Goal: Task Accomplishment & Management: Use online tool/utility

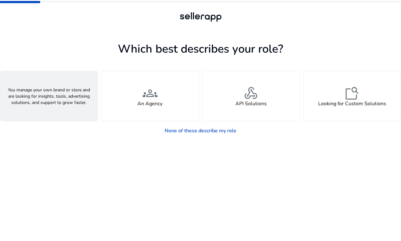
click at [61, 102] on div "person A Seller" at bounding box center [48, 96] width 97 height 50
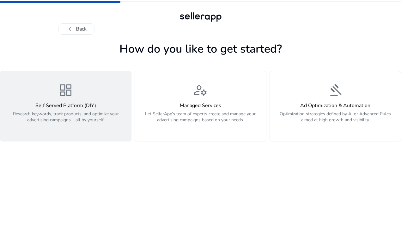
click at [79, 107] on h4 "Self Served Platform (DIY)" at bounding box center [65, 106] width 123 height 6
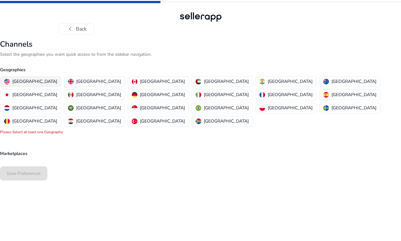
click at [27, 81] on p "[GEOGRAPHIC_DATA]" at bounding box center [34, 81] width 45 height 7
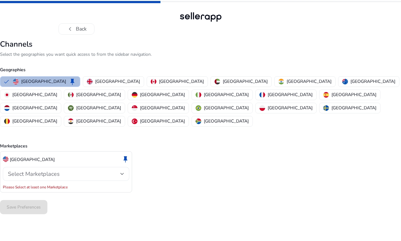
click at [56, 170] on span "Select Marketplaces" at bounding box center [34, 174] width 52 height 8
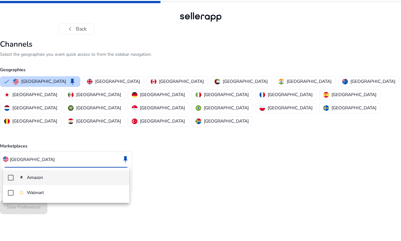
click at [55, 177] on span "Amazon" at bounding box center [71, 178] width 105 height 7
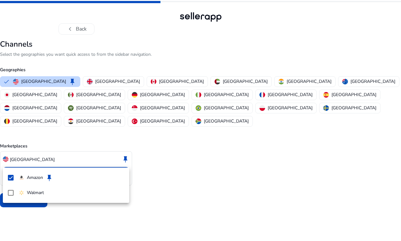
click at [201, 173] on div at bounding box center [200, 120] width 401 height 241
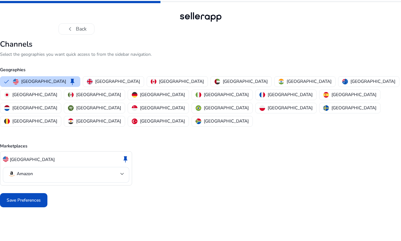
click at [38, 197] on span "Save Preferences" at bounding box center [24, 200] width 34 height 7
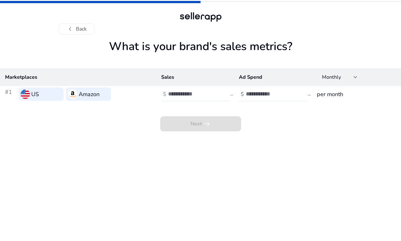
click at [169, 157] on app-sales-metrics "What is your brand's sales metrics? Marketplaces Sales Ad Spend Monthly #1 US A…" at bounding box center [200, 141] width 401 height 202
click at [185, 98] on div at bounding box center [196, 94] width 57 height 14
type input "******"
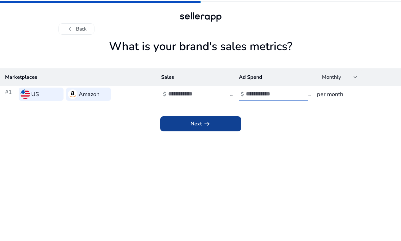
type input "****"
click at [177, 118] on span at bounding box center [200, 123] width 81 height 15
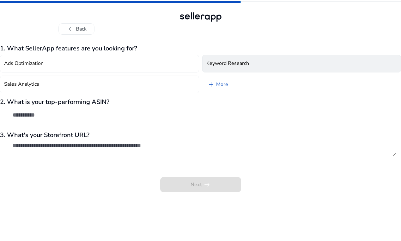
click at [221, 63] on h4 "Keyword Research" at bounding box center [227, 64] width 43 height 6
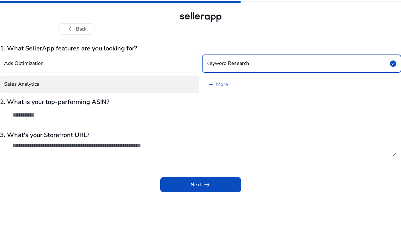
click at [173, 85] on button "Sales Analytics" at bounding box center [99, 85] width 199 height 18
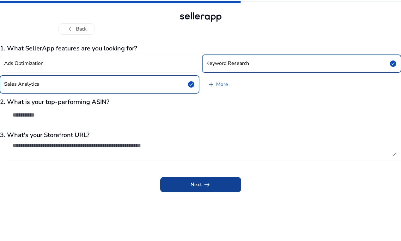
click at [185, 183] on span at bounding box center [200, 184] width 81 height 15
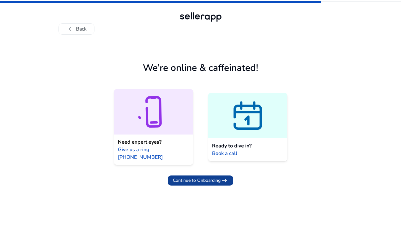
click at [207, 177] on span "Continue to Onboarding" at bounding box center [197, 180] width 48 height 7
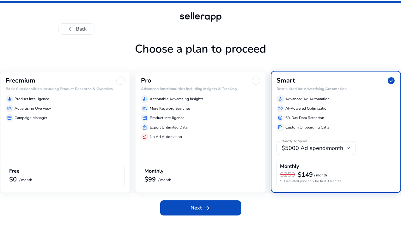
click at [72, 138] on div "Freemium Basic functionalities including Product Research & Overview equalizer …" at bounding box center [65, 132] width 130 height 122
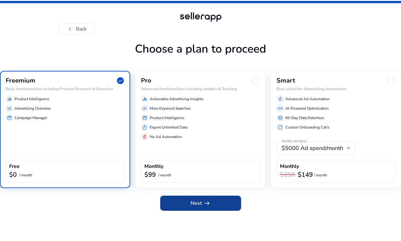
click at [188, 200] on span at bounding box center [200, 203] width 81 height 15
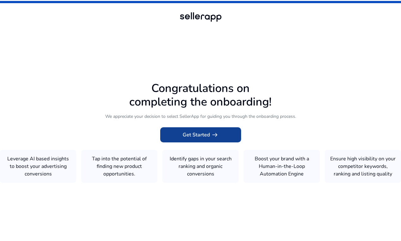
click at [190, 128] on span at bounding box center [200, 135] width 81 height 15
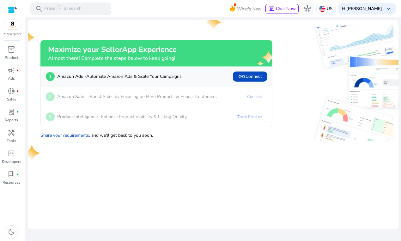
click at [136, 16] on mat-toolbar "search Press / to search What's New chat Chat Now hub US Hi [PERSON_NAME] keybo…" at bounding box center [212, 8] width 375 height 17
click at [13, 113] on span "lab_profile" at bounding box center [12, 112] width 8 height 8
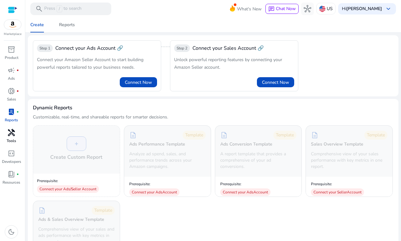
click at [13, 128] on div "handyman" at bounding box center [12, 133] width 18 height 10
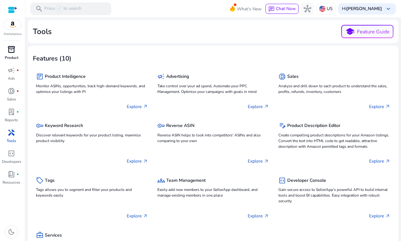
click at [19, 51] on div "inventory_2" at bounding box center [12, 50] width 18 height 10
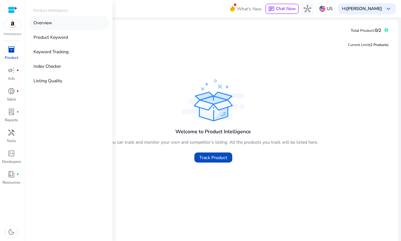
click at [49, 26] on link "Overview" at bounding box center [68, 23] width 81 height 14
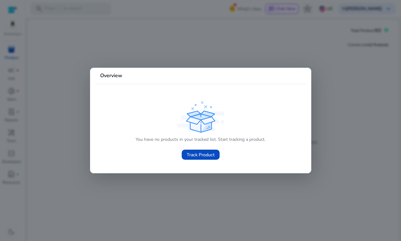
click at [148, 189] on div at bounding box center [200, 120] width 401 height 241
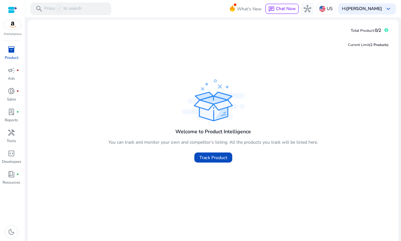
click at [16, 50] on div "inventory_2" at bounding box center [12, 50] width 18 height 10
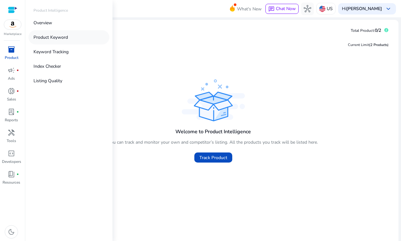
click at [57, 37] on p "Product Keyword" at bounding box center [50, 37] width 34 height 7
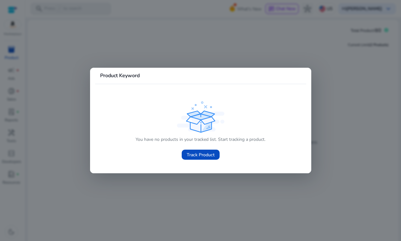
click at [94, 37] on div at bounding box center [200, 120] width 401 height 241
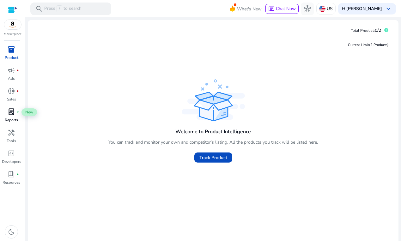
click at [15, 110] on span "lab_profile" at bounding box center [12, 112] width 8 height 8
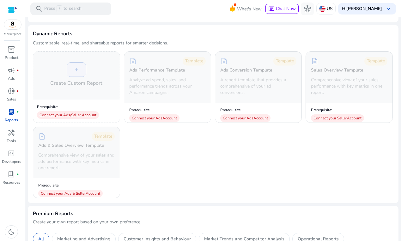
scroll to position [74, 0]
click at [13, 129] on span "handyman" at bounding box center [12, 133] width 8 height 8
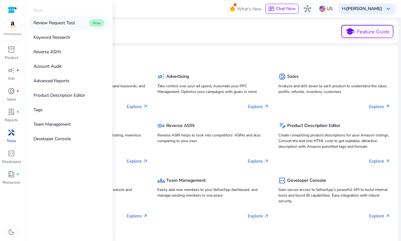
click at [59, 25] on p "Review Request Tool" at bounding box center [53, 23] width 41 height 7
click at [55, 36] on p "Keyword Research" at bounding box center [51, 37] width 37 height 7
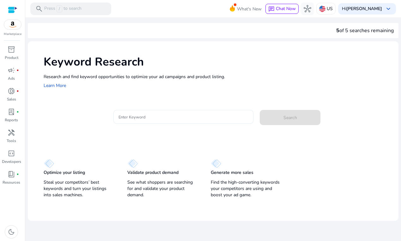
click at [182, 117] on input "Enter Keyword" at bounding box center [183, 117] width 130 height 7
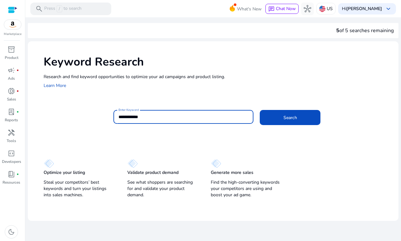
type input "**********"
click at [259, 110] on button "Search" at bounding box center [289, 117] width 61 height 15
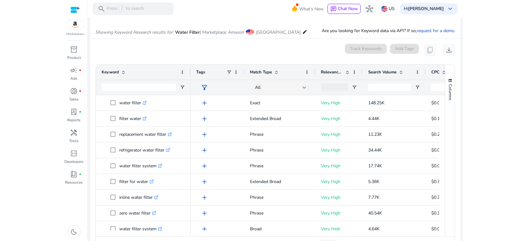
scroll to position [75, 0]
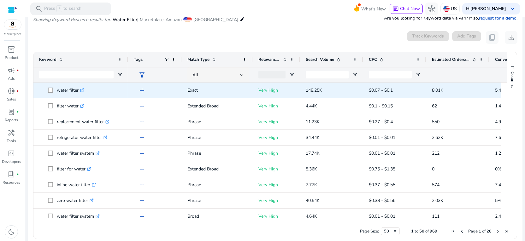
click at [82, 92] on icon at bounding box center [81, 90] width 3 height 3
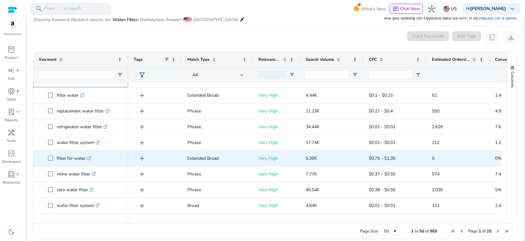
scroll to position [0, 0]
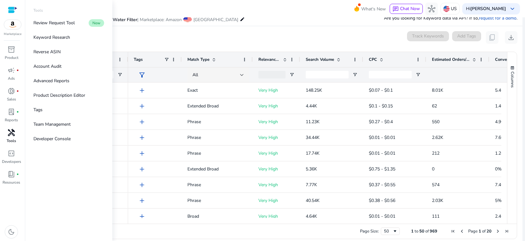
click at [11, 133] on span "handyman" at bounding box center [12, 133] width 8 height 8
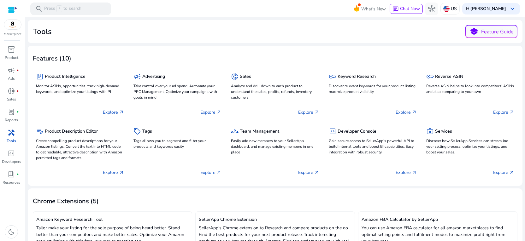
click at [13, 131] on span "handyman" at bounding box center [12, 133] width 8 height 8
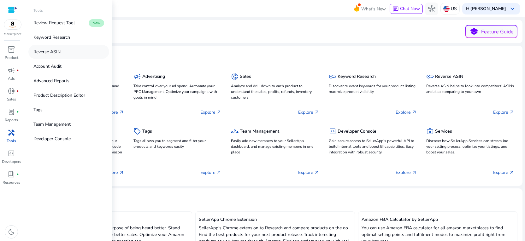
click at [56, 47] on link "Reverse ASIN" at bounding box center [68, 52] width 81 height 14
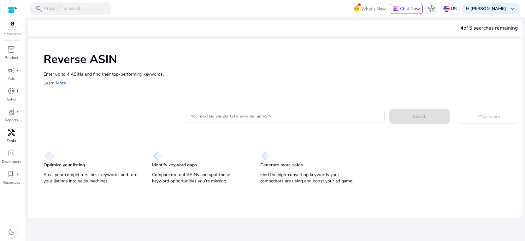
click at [11, 134] on span "handyman" at bounding box center [12, 133] width 8 height 8
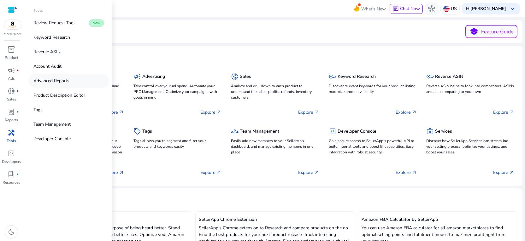
click at [56, 80] on p "Advanced Reports" at bounding box center [51, 81] width 36 height 7
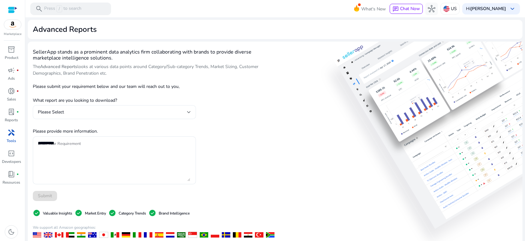
click at [171, 113] on div "Please Select" at bounding box center [112, 112] width 149 height 7
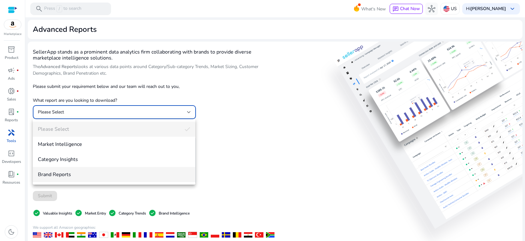
click at [108, 170] on mat-option "Brand Reports" at bounding box center [114, 174] width 163 height 15
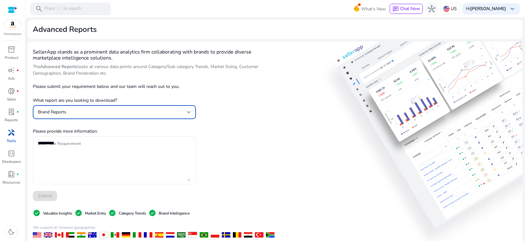
click at [108, 170] on textarea "Enter Your Requirement" at bounding box center [114, 161] width 152 height 42
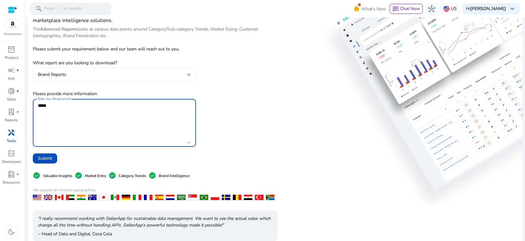
scroll to position [91, 0]
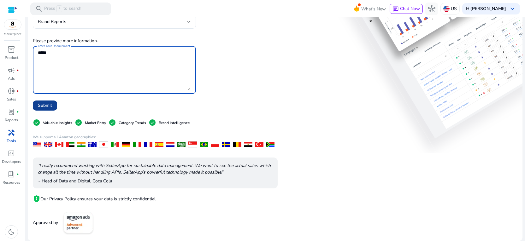
type textarea "*****"
click at [47, 106] on span "Submit" at bounding box center [45, 105] width 14 height 7
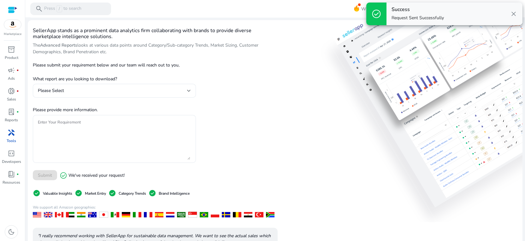
scroll to position [0, 0]
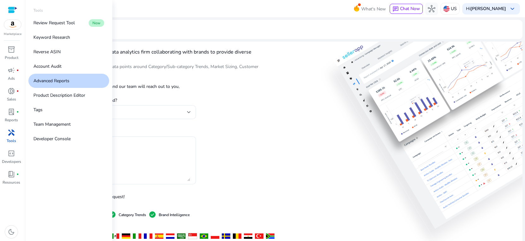
click at [16, 135] on div "handyman" at bounding box center [12, 133] width 18 height 10
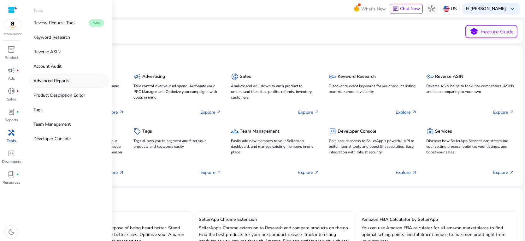
click at [62, 80] on p "Advanced Reports" at bounding box center [51, 81] width 36 height 7
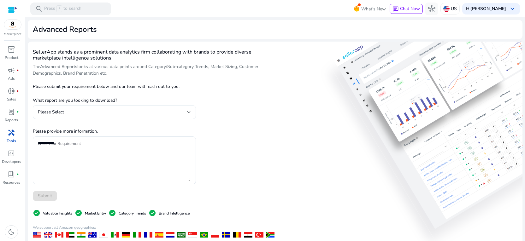
click at [167, 114] on div "Please Select" at bounding box center [112, 112] width 149 height 7
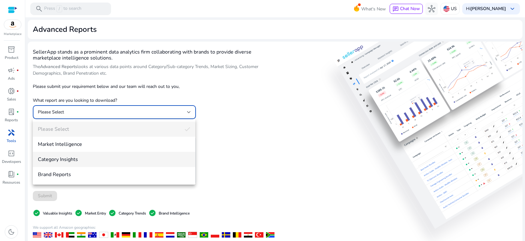
click at [144, 158] on span "Category Insights" at bounding box center [114, 159] width 152 height 7
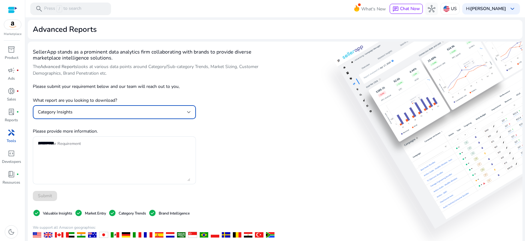
click at [144, 158] on textarea "Enter Your Requirement" at bounding box center [114, 161] width 152 height 42
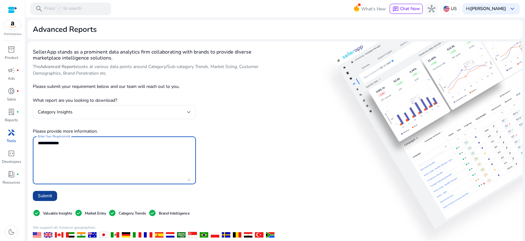
type textarea "**********"
click at [50, 195] on span "Submit" at bounding box center [45, 196] width 14 height 7
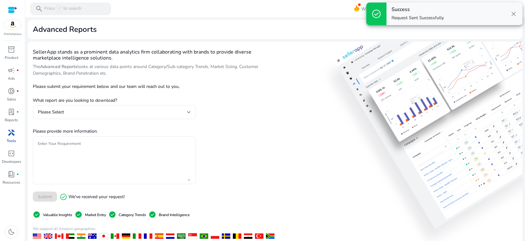
click at [9, 136] on span "handyman" at bounding box center [12, 133] width 8 height 8
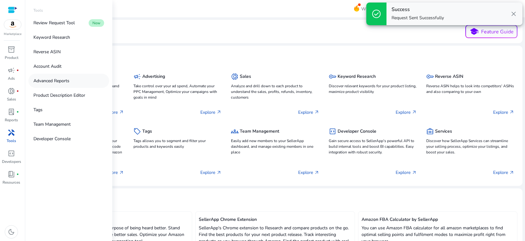
click at [56, 80] on p "Advanced Reports" at bounding box center [51, 81] width 36 height 7
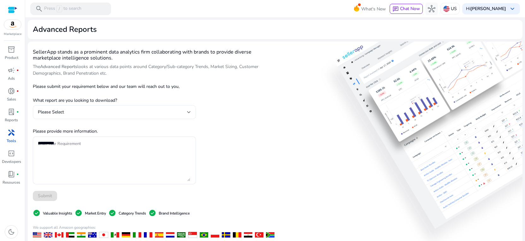
click at [129, 110] on div "Please Select" at bounding box center [112, 112] width 149 height 7
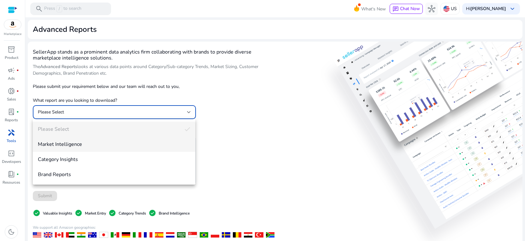
click at [114, 142] on span "Market Intelligence" at bounding box center [114, 144] width 152 height 7
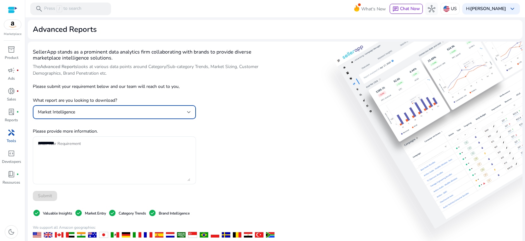
click at [110, 152] on textarea "Enter Your Requirement" at bounding box center [114, 161] width 152 height 42
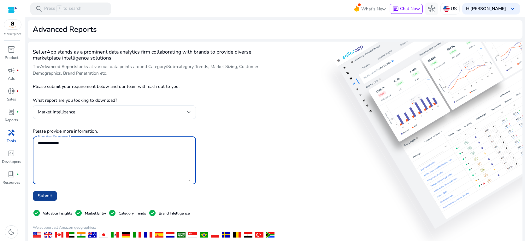
type textarea "**********"
click at [48, 199] on span "Submit" at bounding box center [45, 196] width 14 height 7
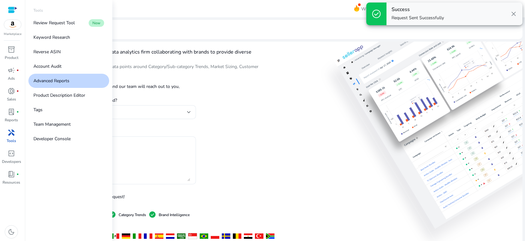
click at [13, 135] on span "handyman" at bounding box center [12, 133] width 8 height 8
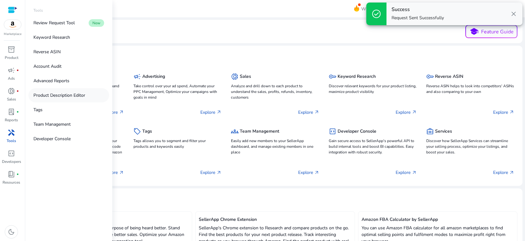
click at [67, 97] on p "Product Description Editor" at bounding box center [59, 95] width 52 height 7
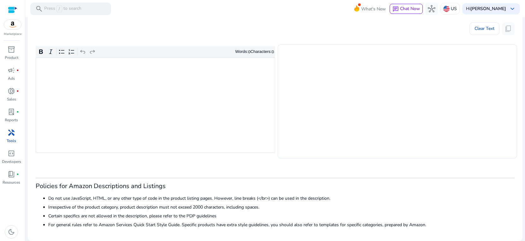
scroll to position [59, 0]
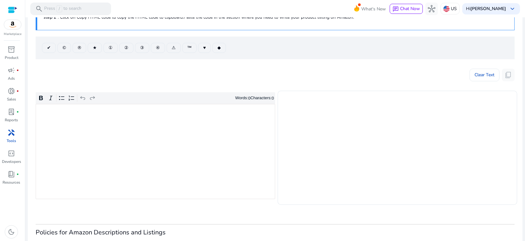
click at [12, 134] on span "handyman" at bounding box center [12, 133] width 8 height 8
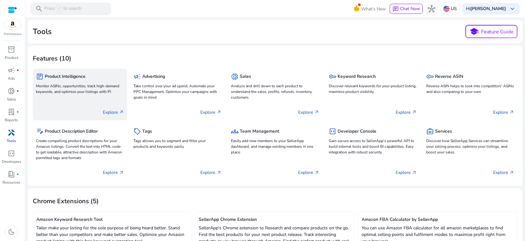
click at [106, 112] on p "Explore arrow_outward" at bounding box center [113, 112] width 21 height 7
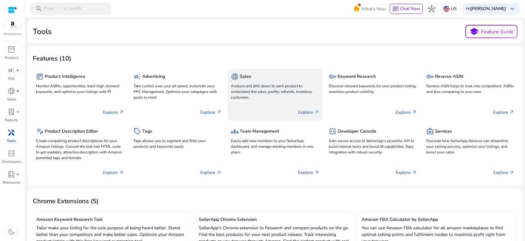
click at [295, 102] on div "Explore arrow_outward" at bounding box center [275, 110] width 88 height 16
